Goal: Information Seeking & Learning: Learn about a topic

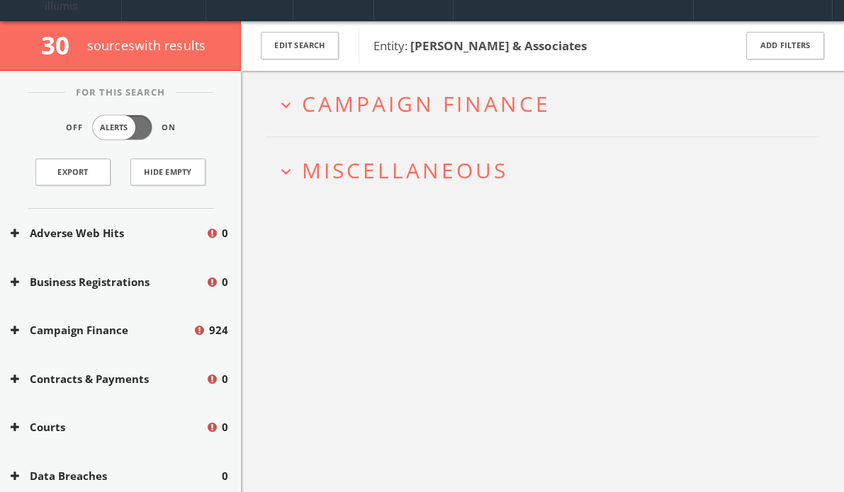
click at [361, 112] on span "Campaign Finance" at bounding box center [426, 103] width 249 height 29
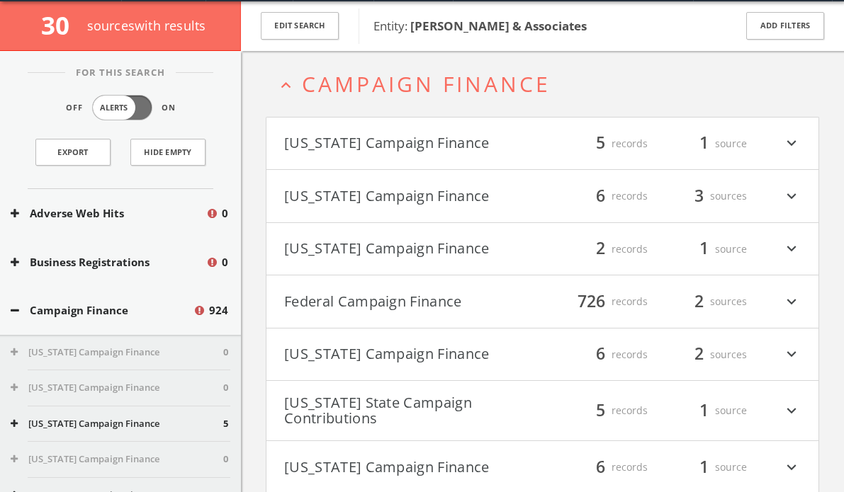
scroll to position [54, 0]
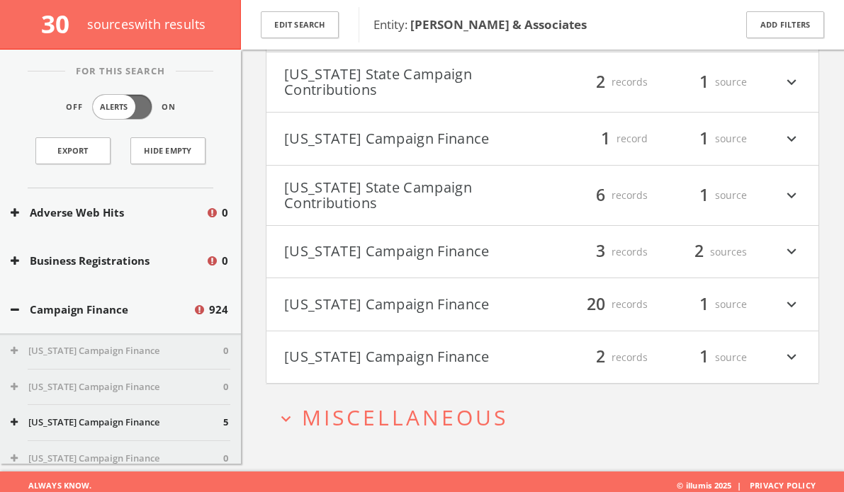
click at [341, 411] on span "Miscellaneous" at bounding box center [405, 417] width 206 height 29
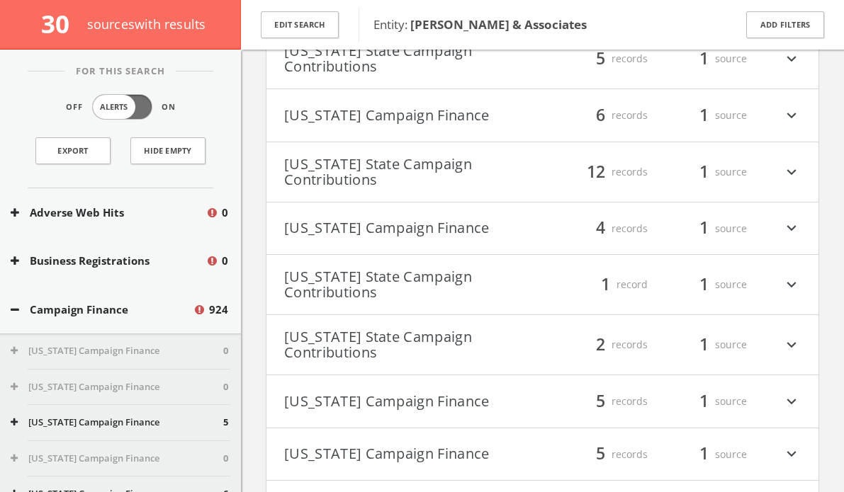
scroll to position [137, 0]
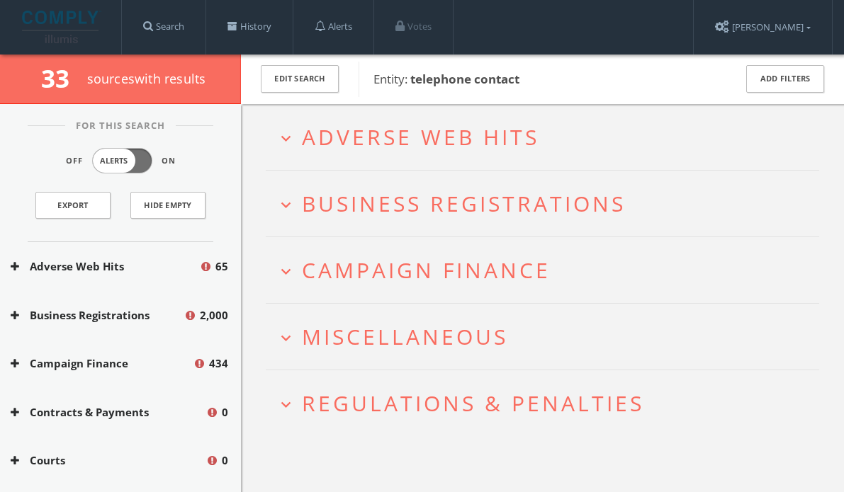
click at [429, 156] on h2 "expand_more Adverse Web Hits" at bounding box center [542, 137] width 553 height 66
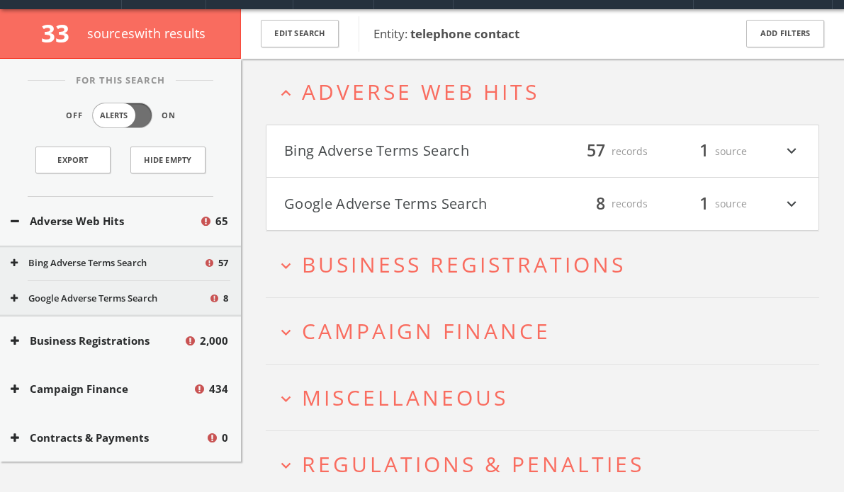
click at [429, 156] on button "Bing Adverse Terms Search" at bounding box center [413, 152] width 259 height 24
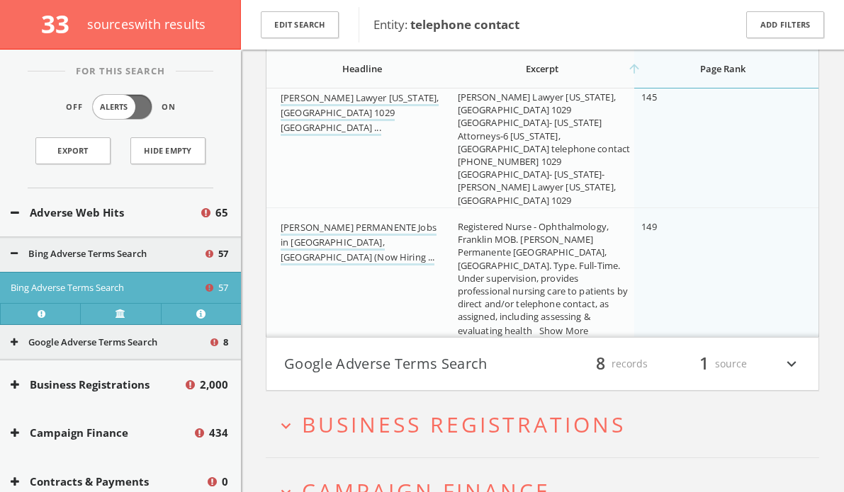
scroll to position [6629, 0]
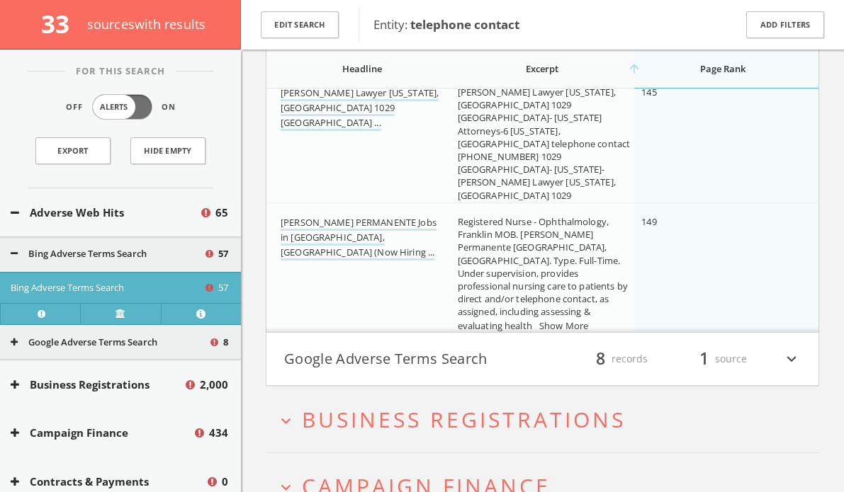
click at [552, 363] on div "filter_list 8 records 1 source expand_more" at bounding box center [672, 359] width 259 height 24
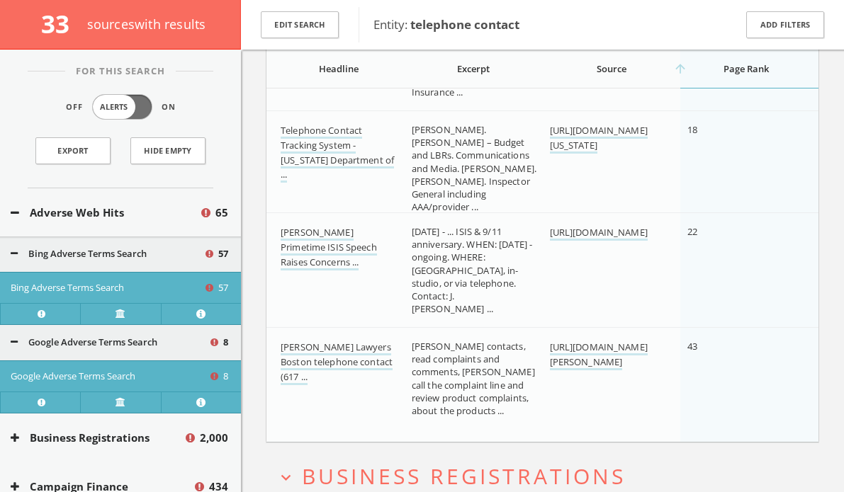
scroll to position [7602, 0]
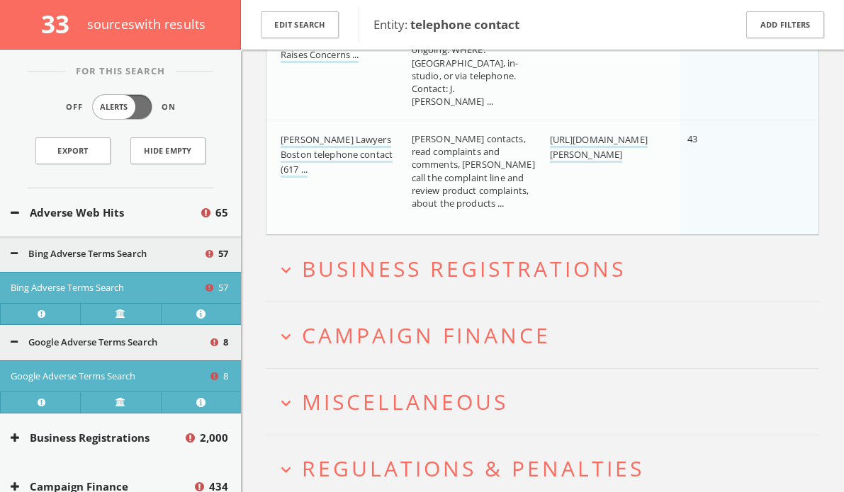
click at [385, 310] on h2 "expand_more Campaign Finance" at bounding box center [542, 336] width 553 height 66
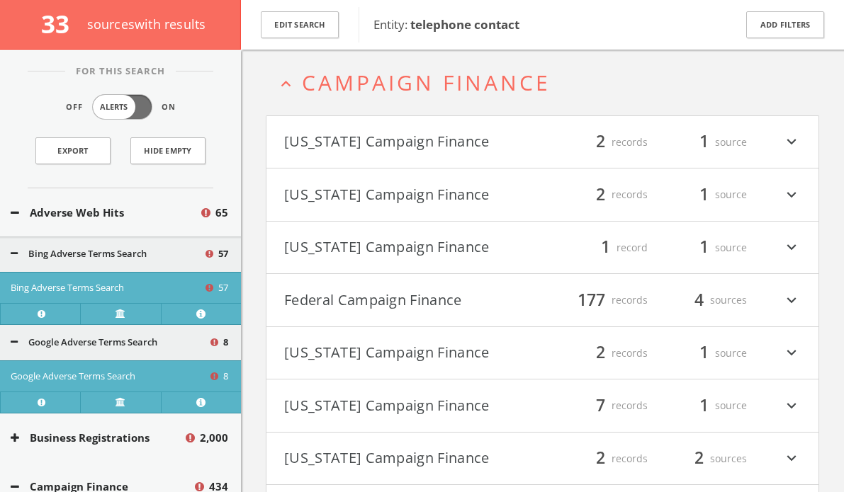
click at [375, 302] on button "Federal Campaign Finance" at bounding box center [413, 300] width 259 height 24
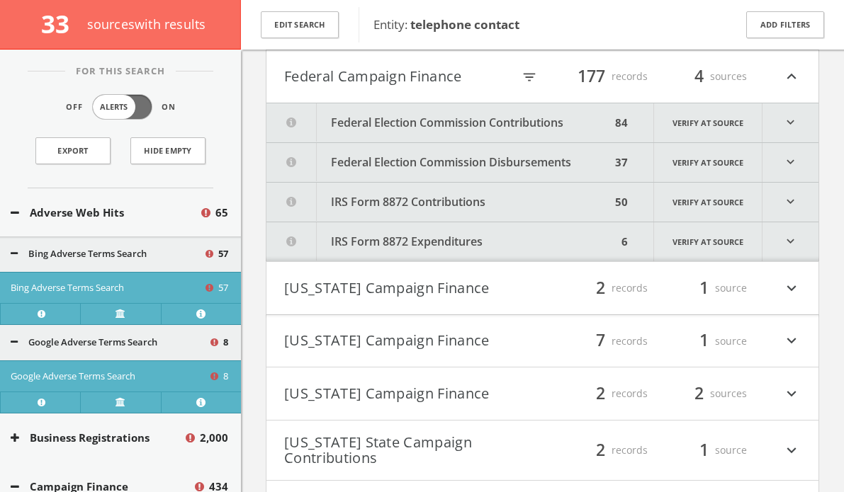
click at [348, 242] on button "IRS Form 8872 Expenditures" at bounding box center [441, 241] width 351 height 39
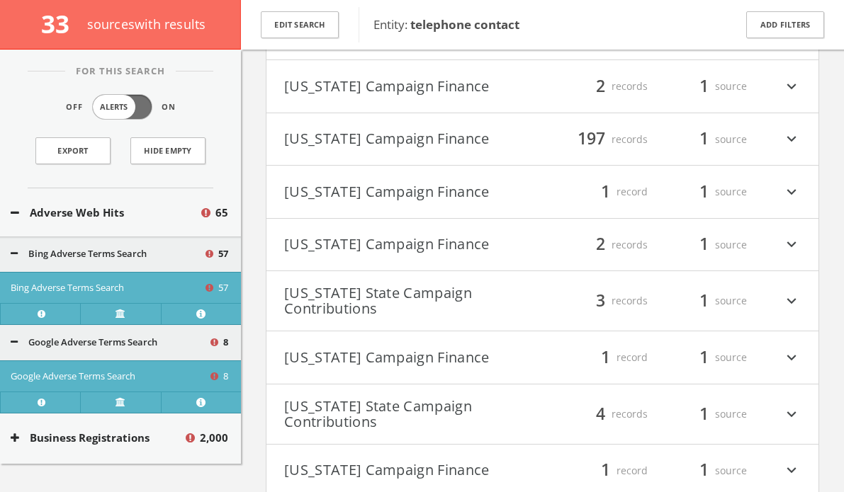
scroll to position [9843, 0]
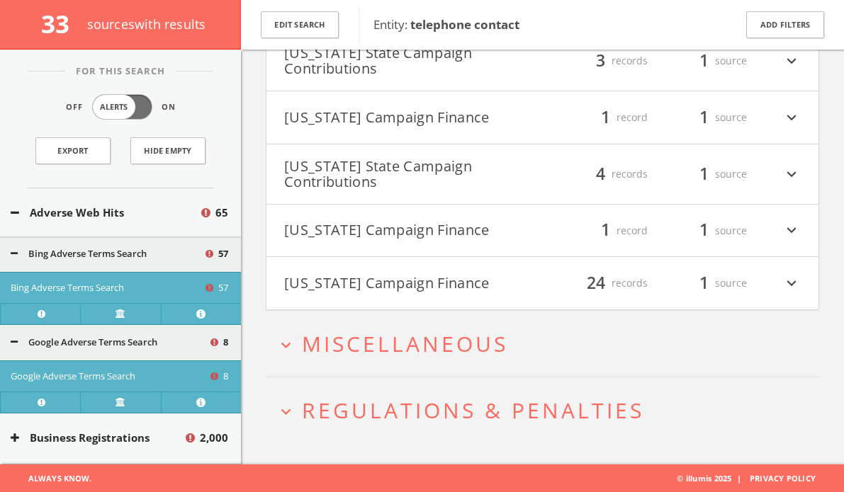
click at [332, 320] on h2 "expand_more Miscellaneous" at bounding box center [542, 344] width 553 height 66
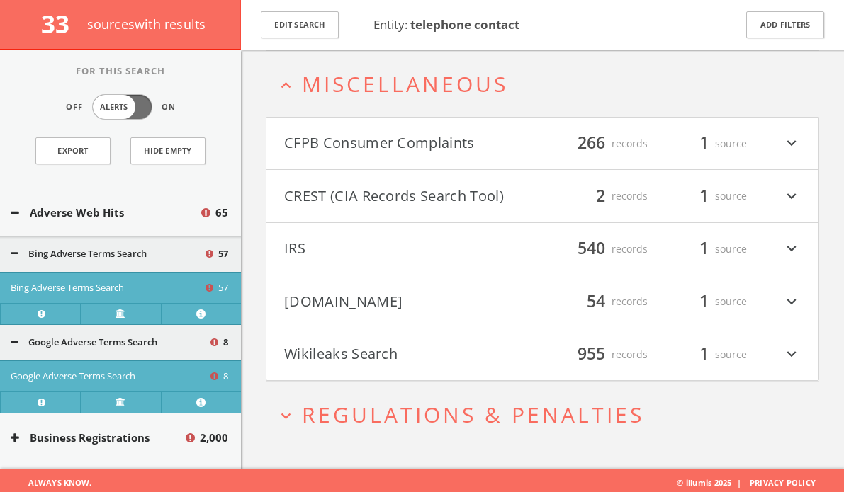
scroll to position [10104, 0]
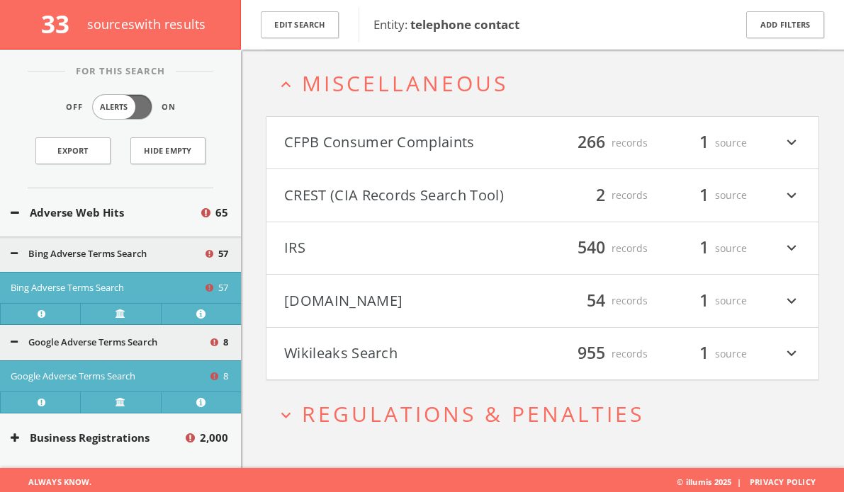
click at [397, 142] on button "CFPB Consumer Complaints" at bounding box center [413, 143] width 259 height 24
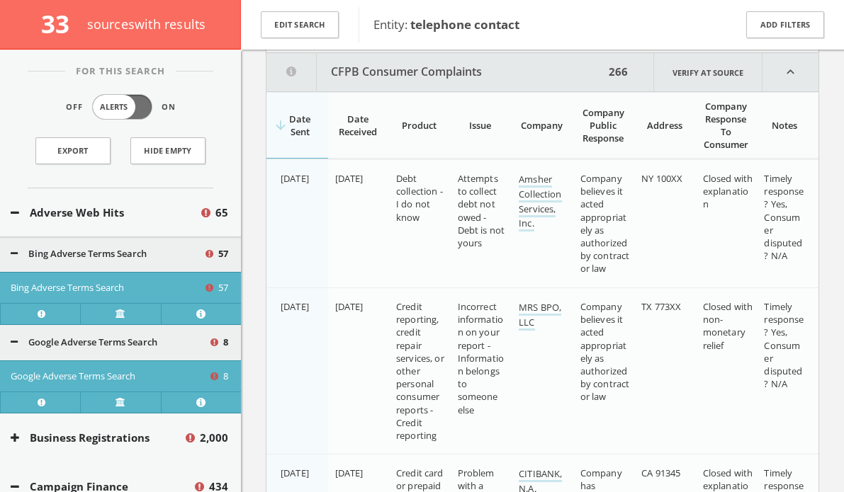
scroll to position [10223, 0]
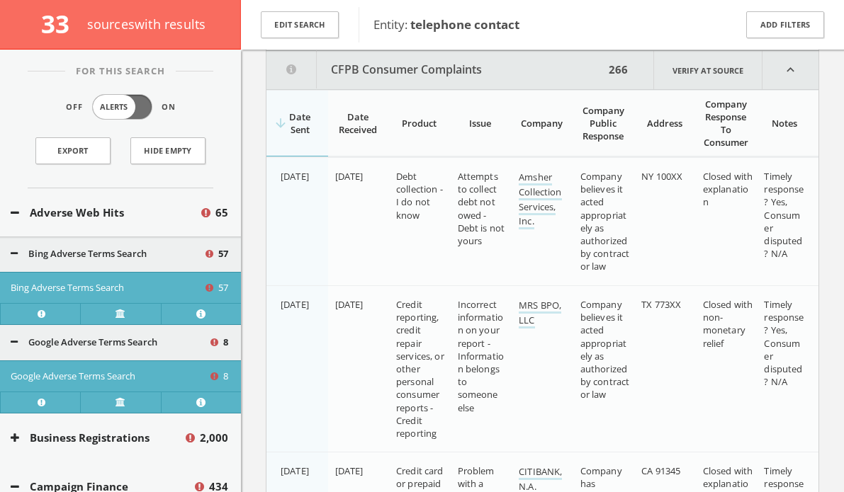
click at [525, 128] on div "Company" at bounding box center [542, 123] width 46 height 13
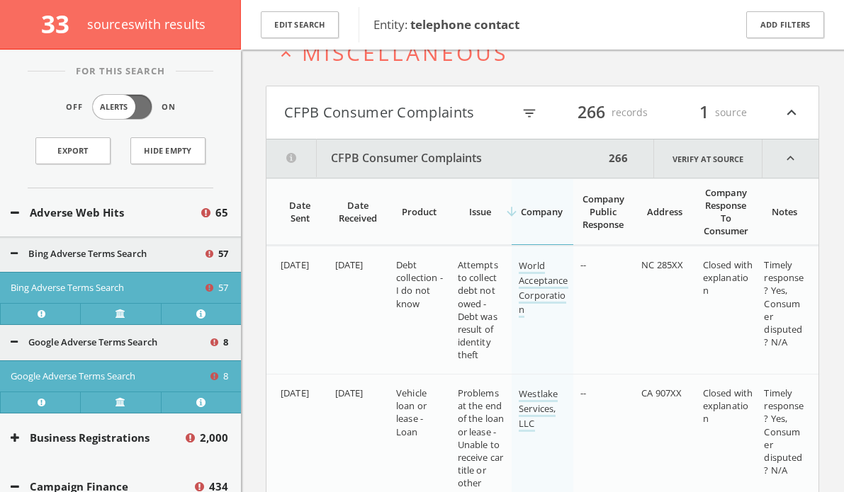
click at [447, 125] on h4 "CFPB Consumer Complaints filter_list 266 records 1 source expand_less" at bounding box center [542, 112] width 552 height 52
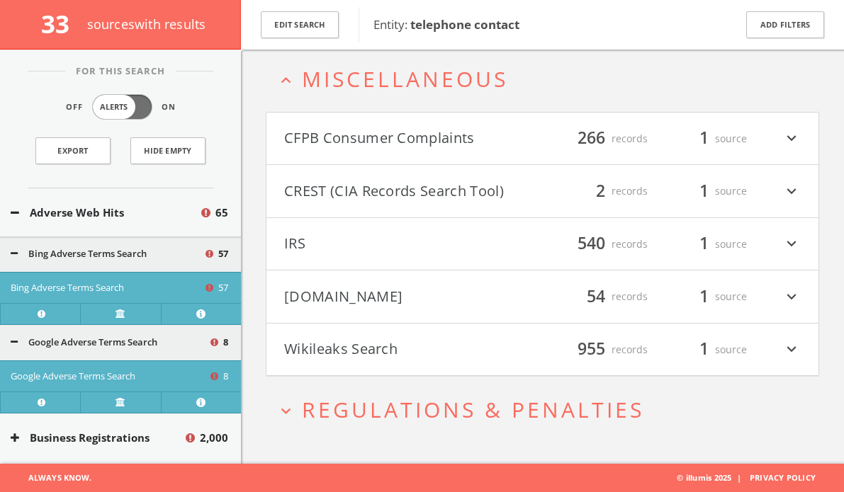
scroll to position [10108, 0]
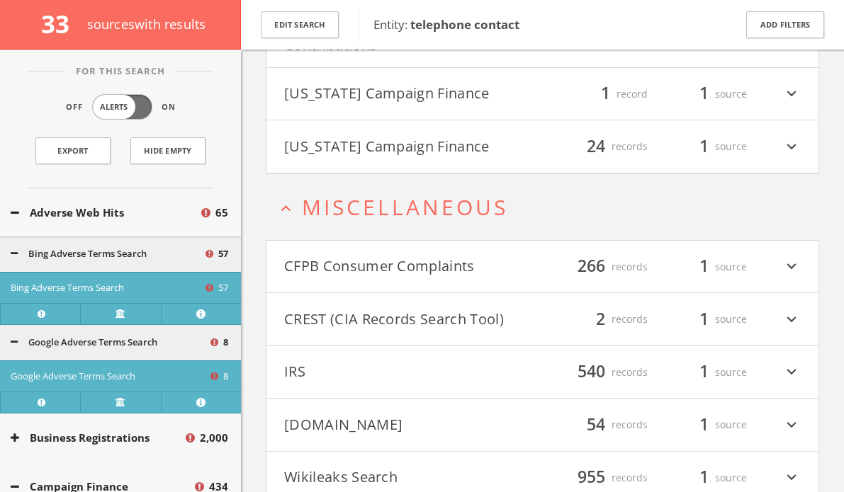
click at [394, 208] on span "Miscellaneous" at bounding box center [405, 207] width 206 height 29
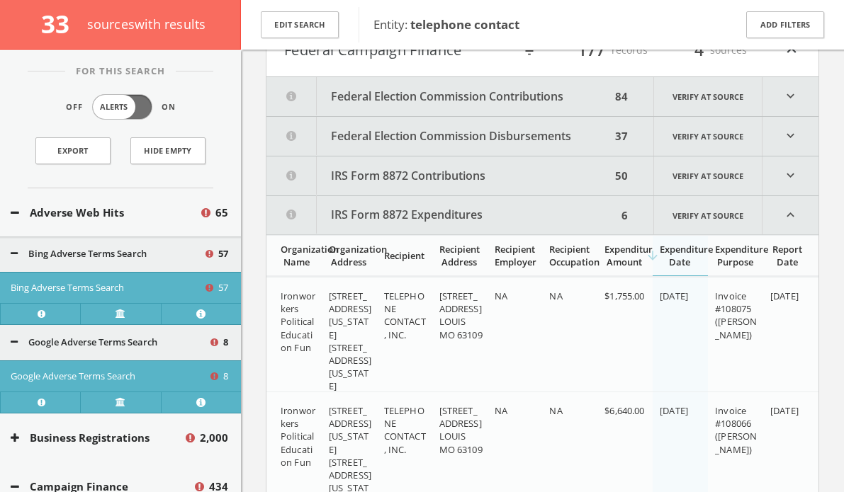
scroll to position [8311, 0]
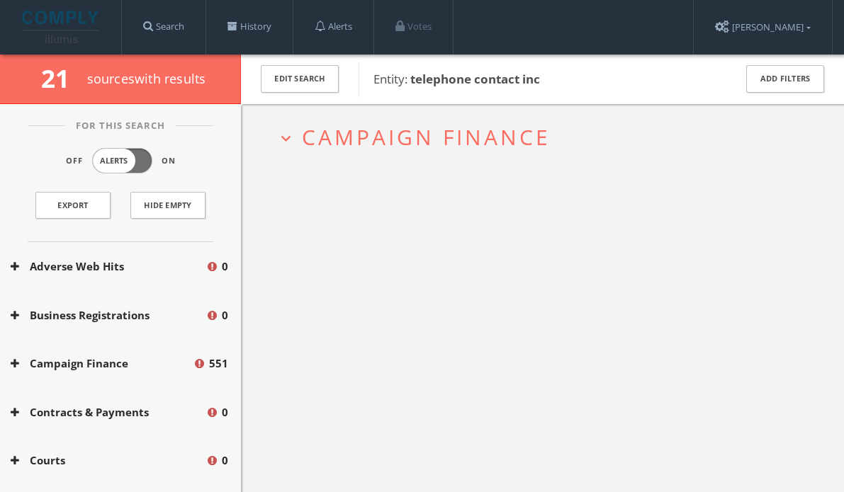
click at [341, 110] on h2 "expand_more Campaign Finance" at bounding box center [542, 137] width 553 height 66
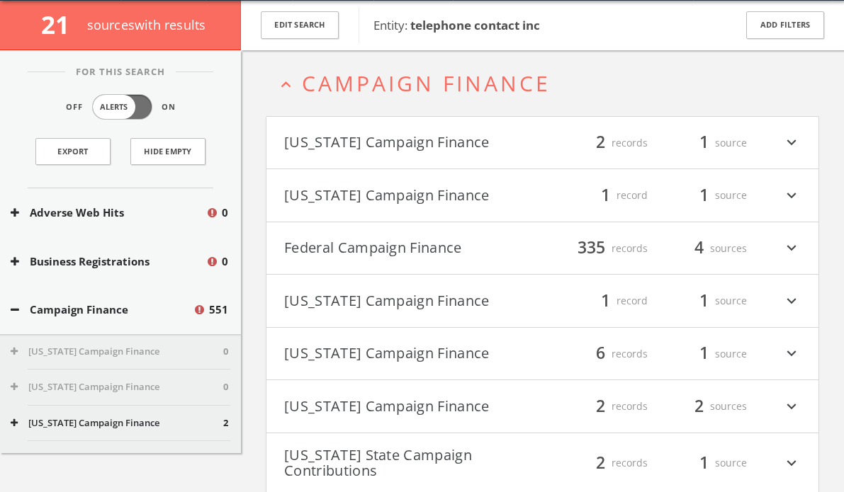
scroll to position [55, 0]
